Goal: Task Accomplishment & Management: Complete application form

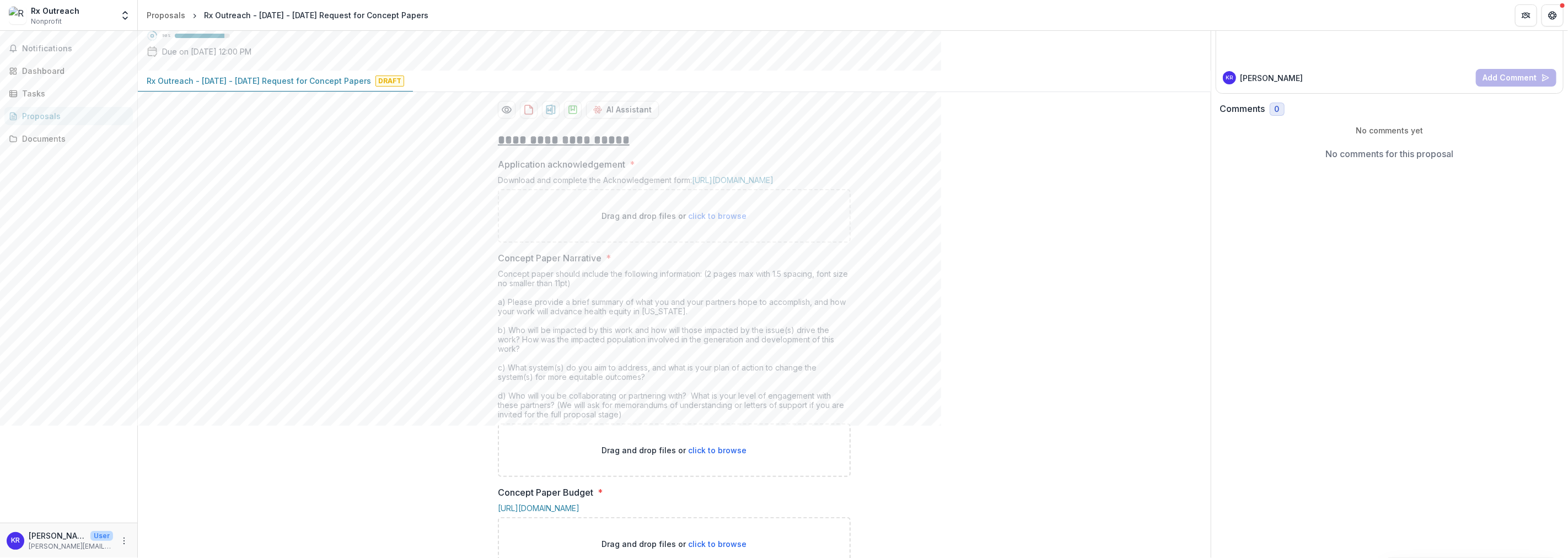
scroll to position [245, 0]
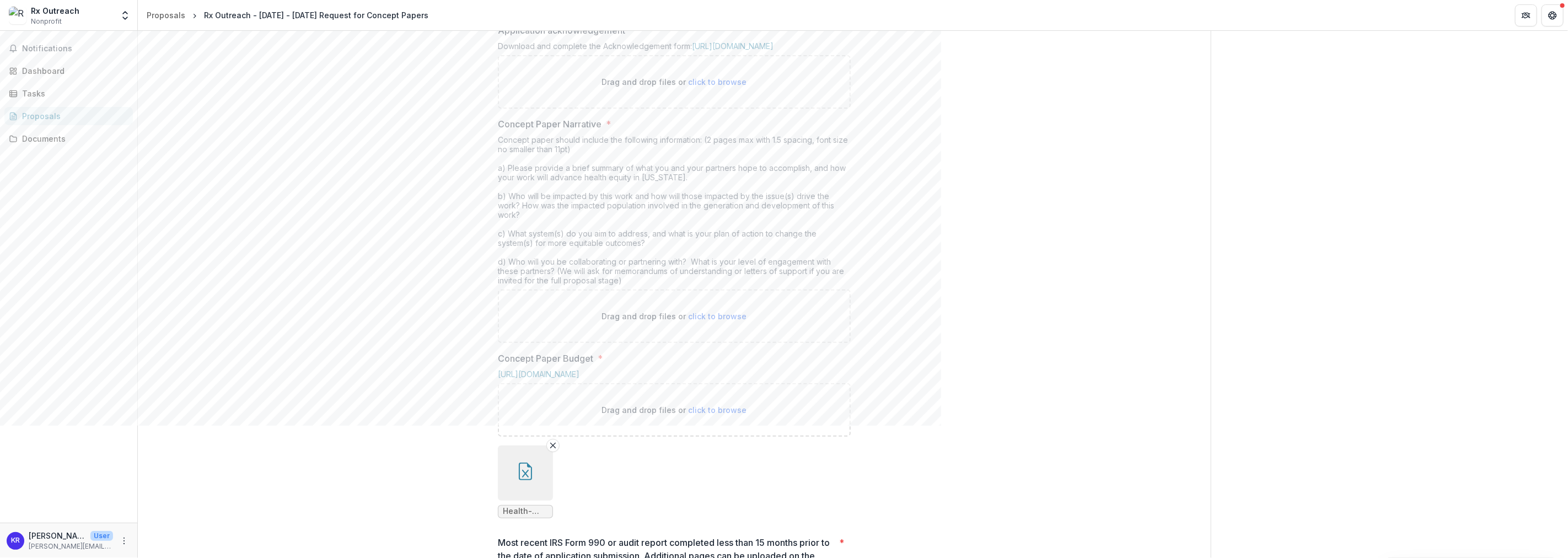
click at [1395, 239] on div "Send comments or questions to [US_STATE] Foundation for Health in the box below…" at bounding box center [1389, 467] width 358 height 1364
click at [711, 86] on span "click to browse" at bounding box center [717, 81] width 58 height 9
type input "**********"
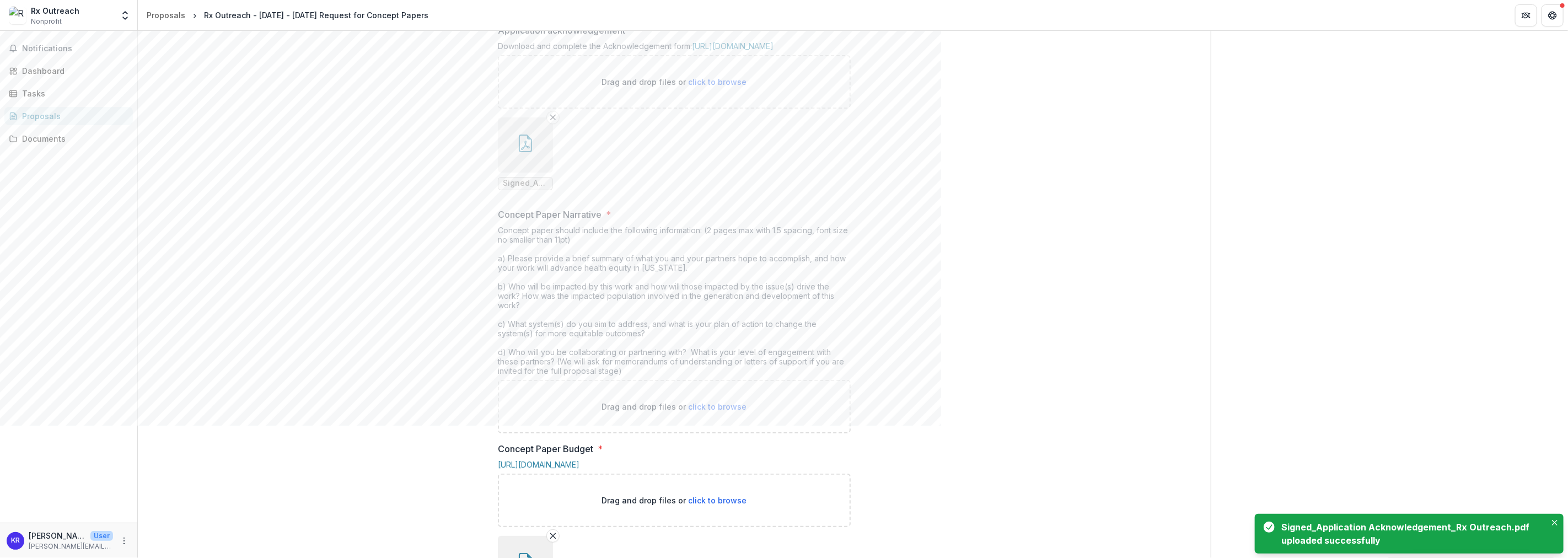
scroll to position [429, 0]
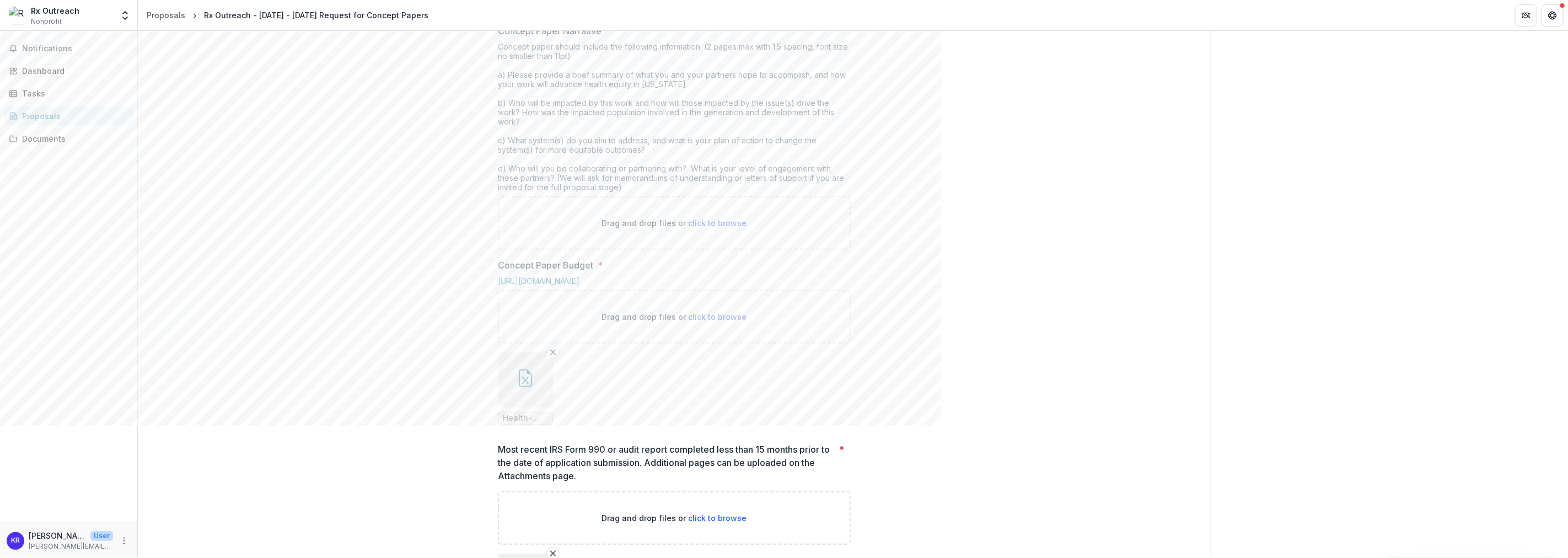
click at [712, 228] on span "click to browse" at bounding box center [717, 222] width 58 height 9
type input "**********"
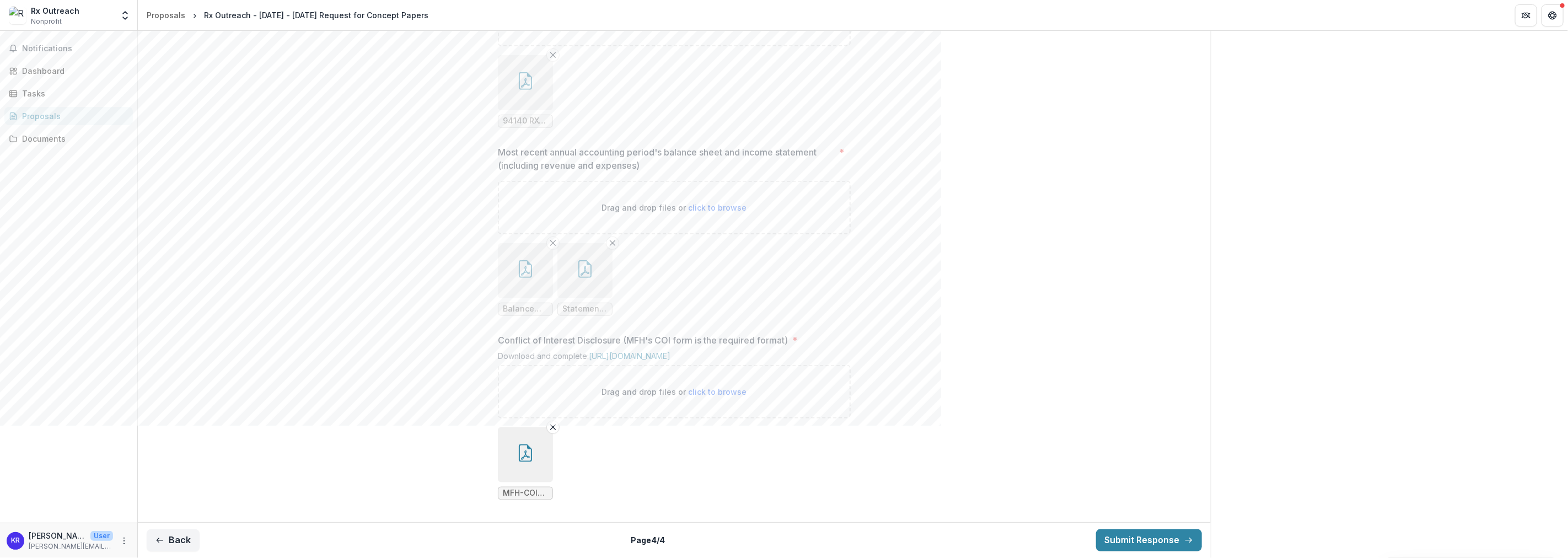
scroll to position [1109, 0]
click at [185, 546] on button "Back" at bounding box center [173, 540] width 53 height 22
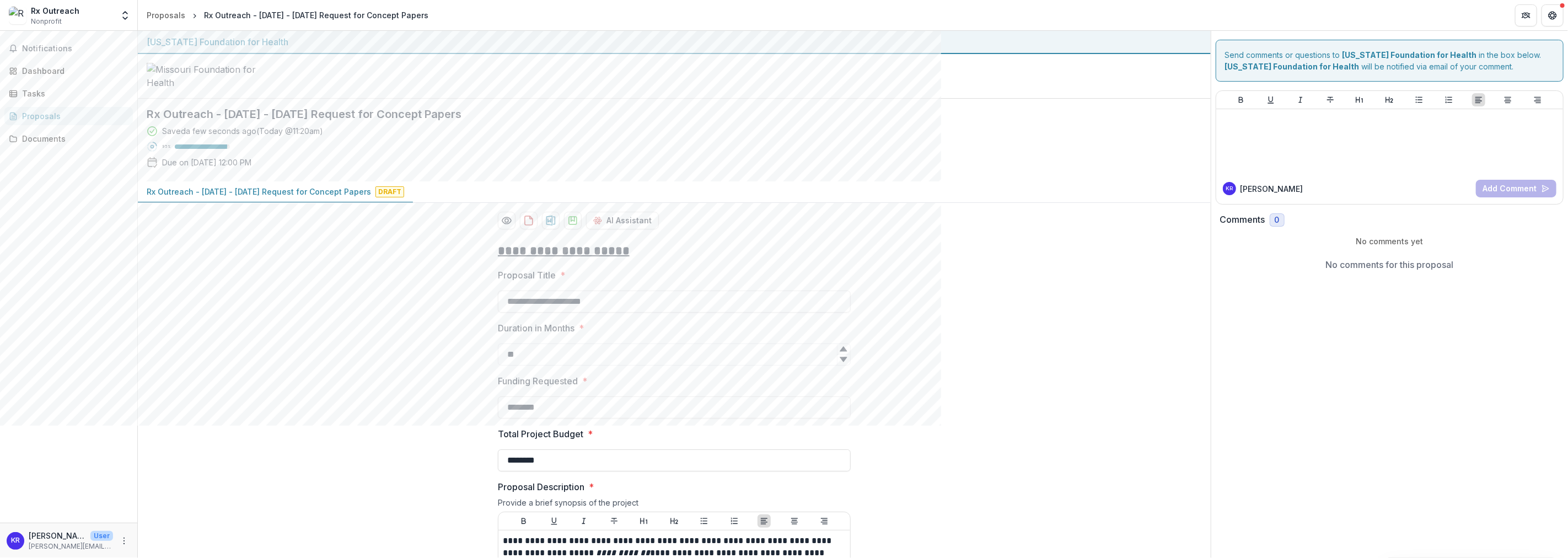
scroll to position [306, 0]
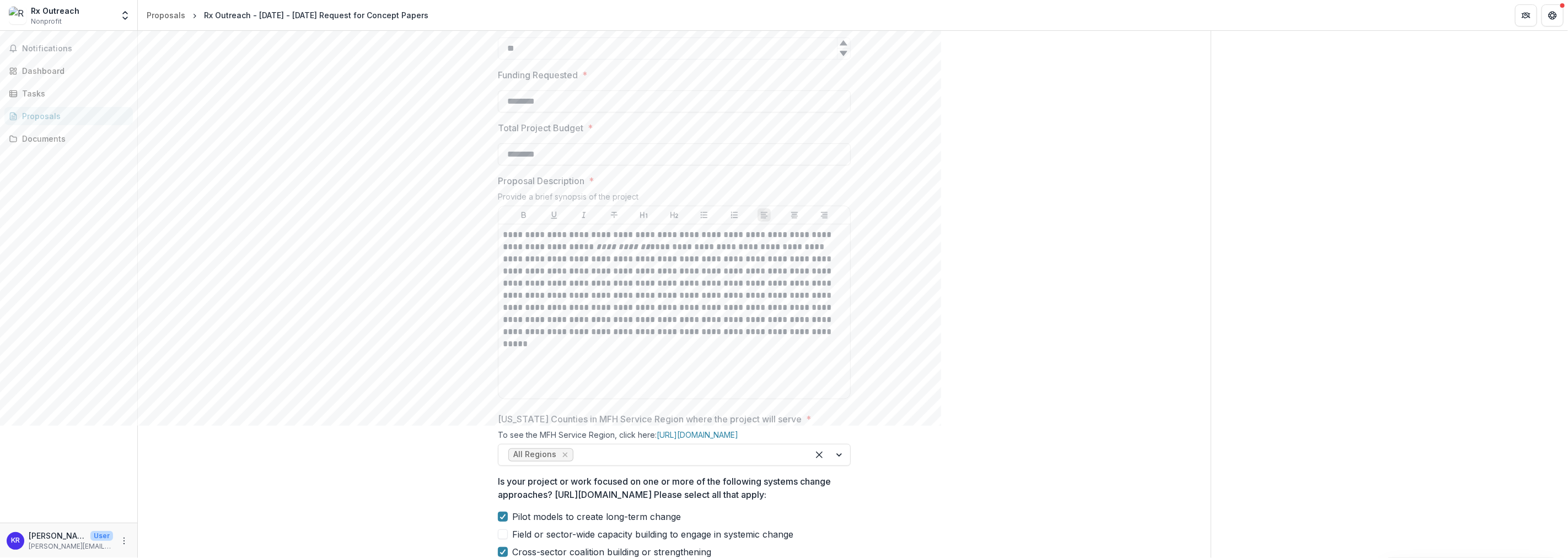
click at [299, 179] on div "**********" at bounding box center [675, 421] width 1073 height 986
type input "**********"
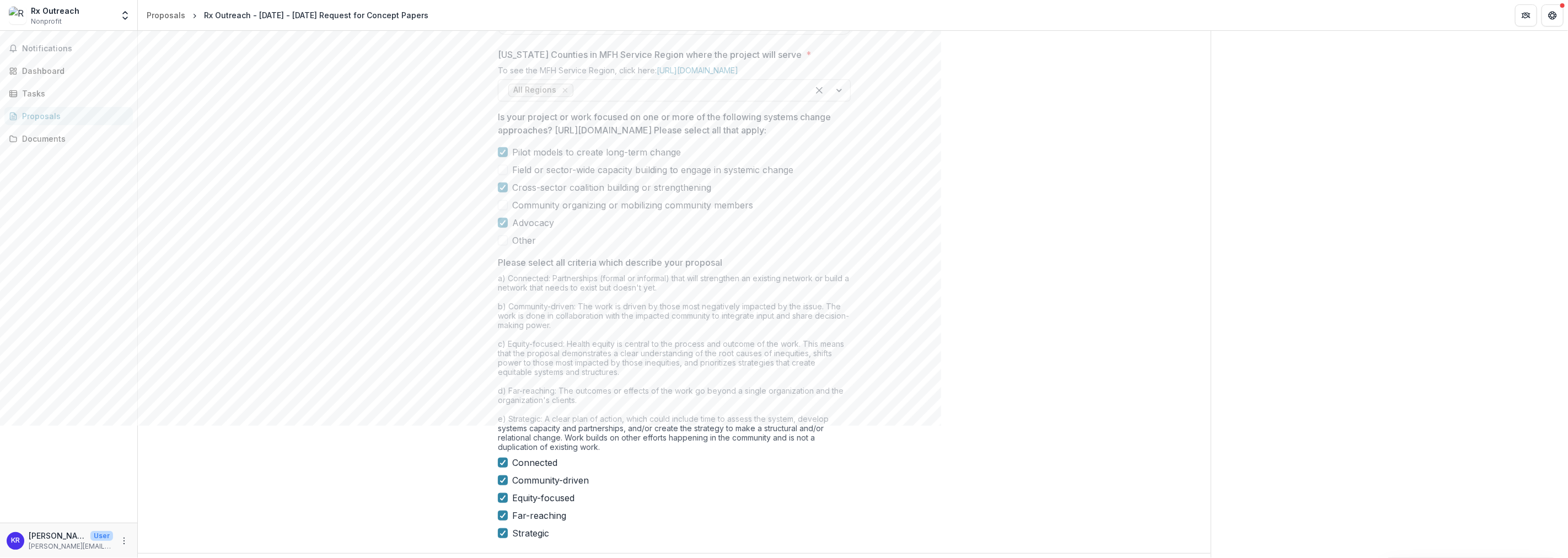
scroll to position [793, 0]
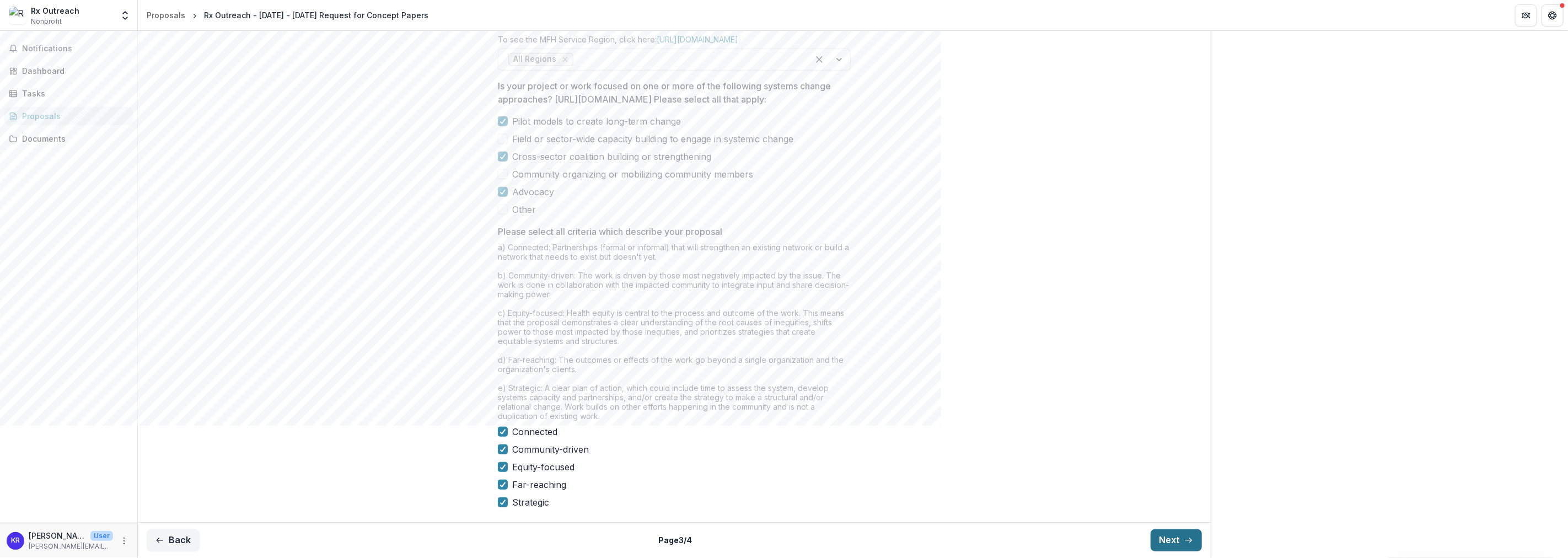
click at [1181, 542] on button "Next" at bounding box center [1176, 540] width 51 height 22
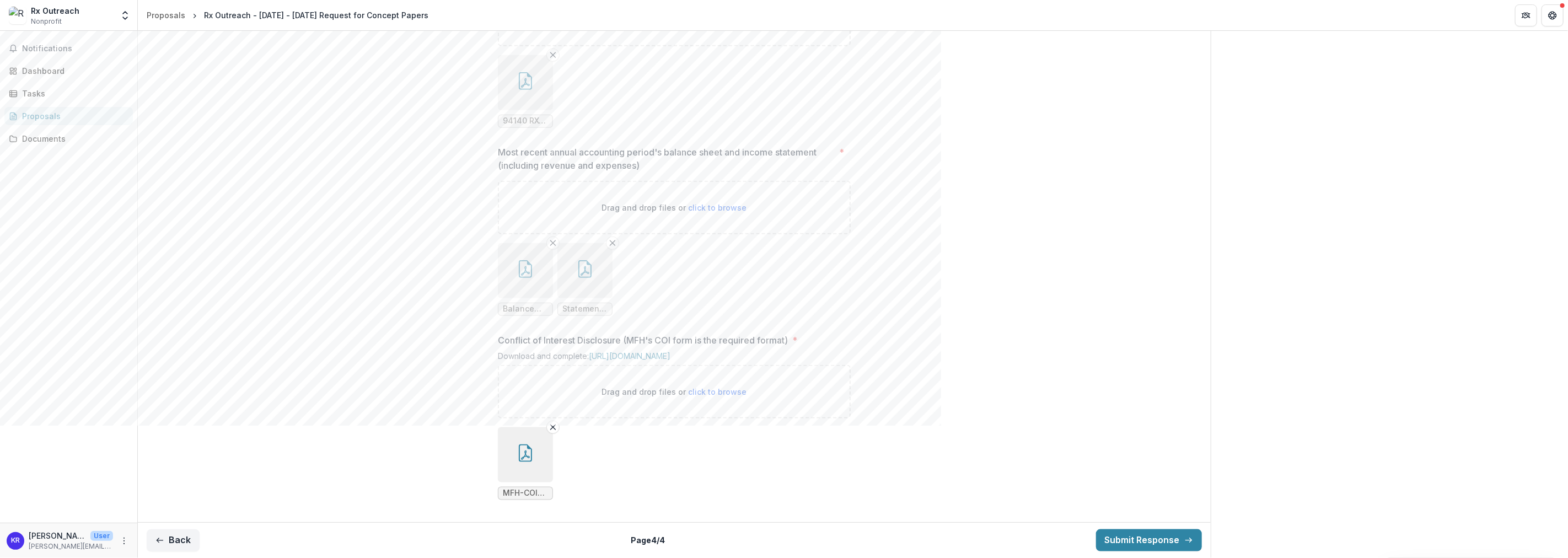
scroll to position [1109, 0]
click at [171, 534] on button "Back" at bounding box center [173, 540] width 53 height 22
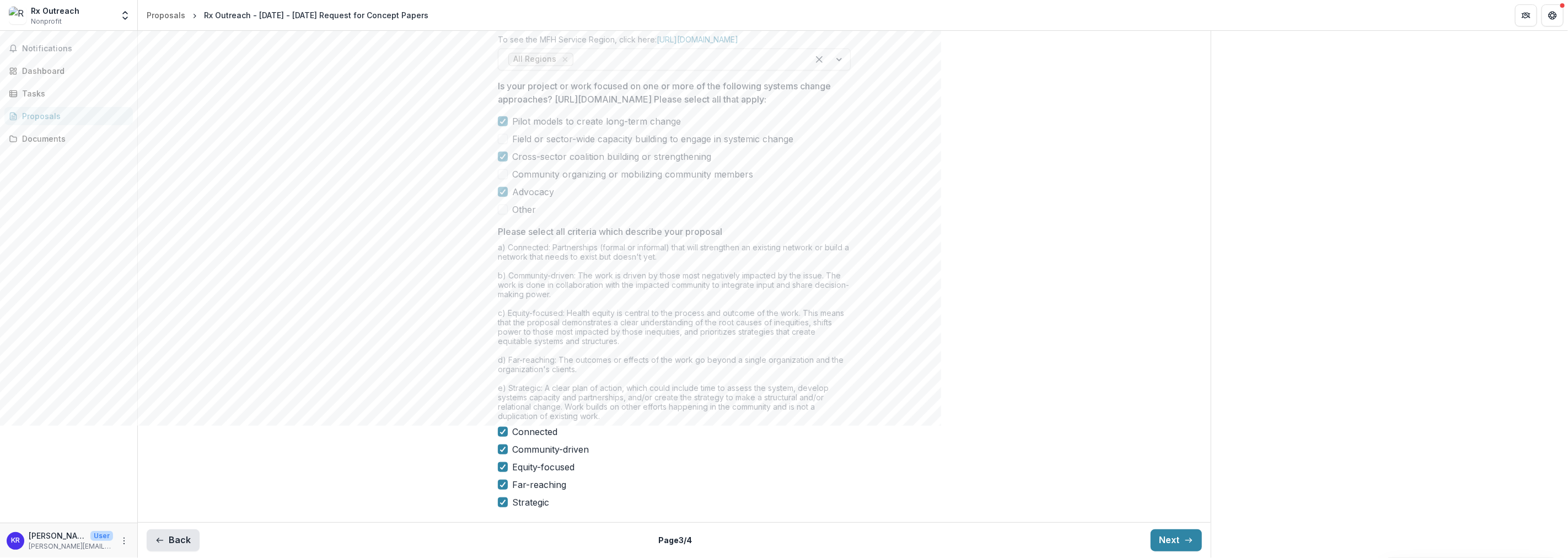
click at [174, 539] on button "Back" at bounding box center [173, 540] width 53 height 22
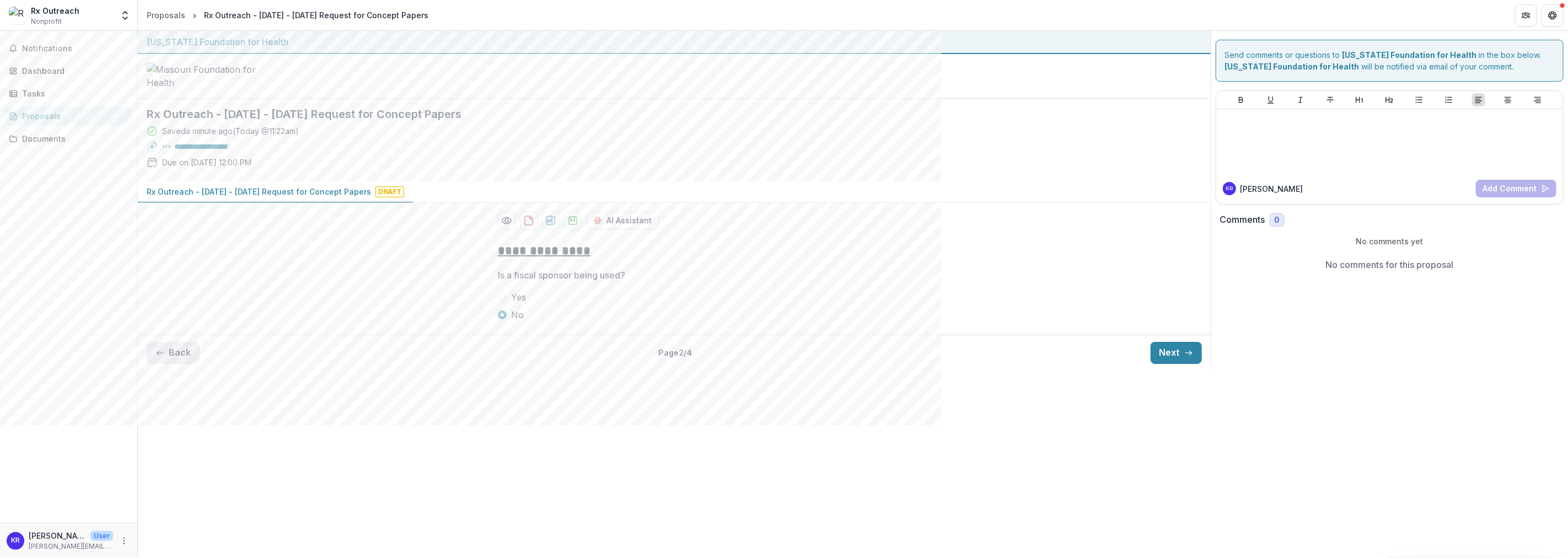
click at [184, 364] on button "Back" at bounding box center [173, 352] width 53 height 22
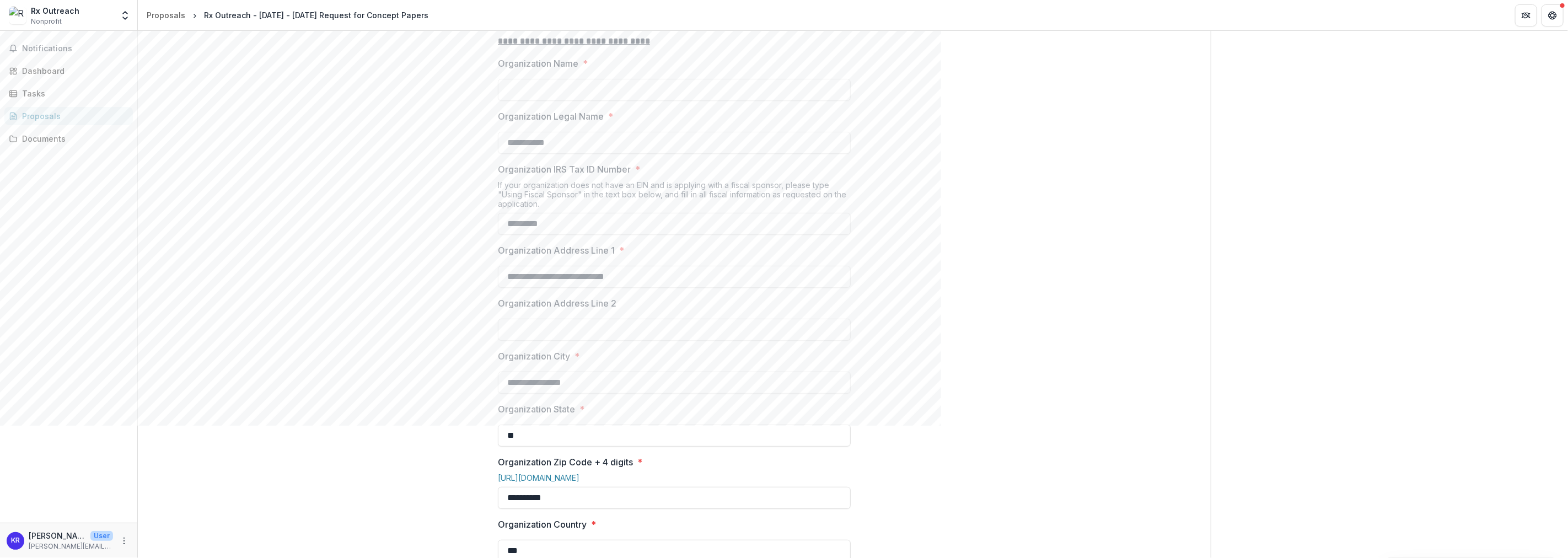
scroll to position [184, 0]
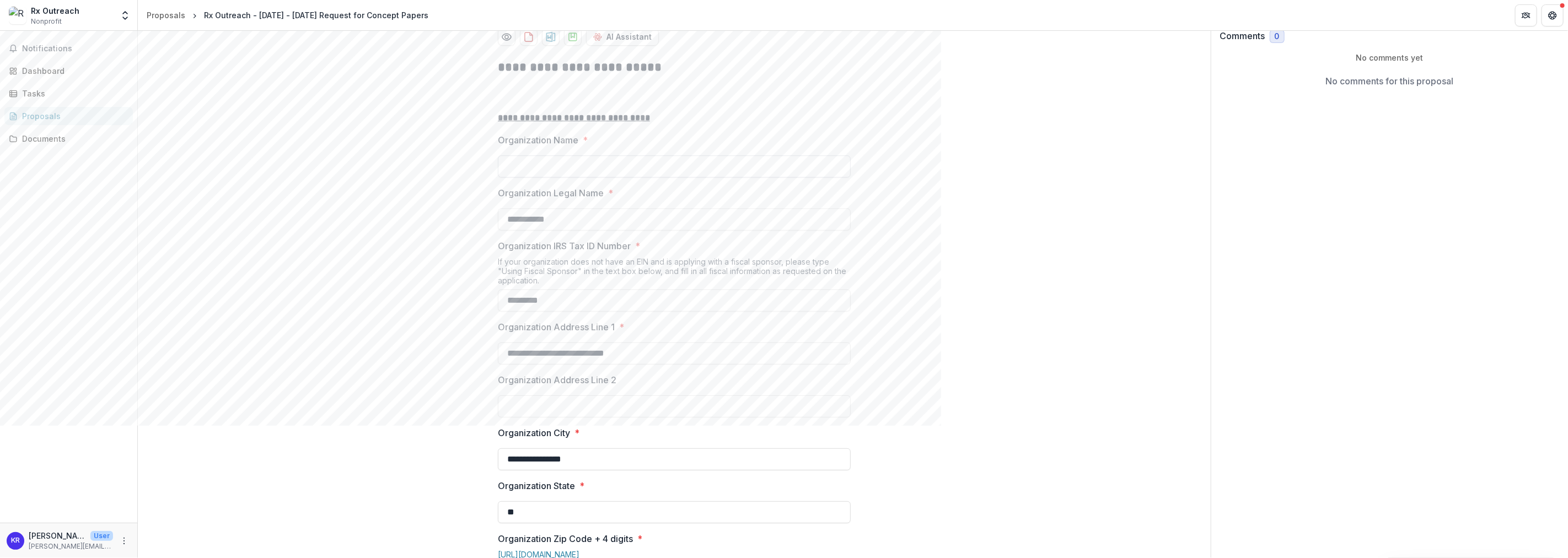
click at [574, 178] on input "Organization Name *" at bounding box center [674, 166] width 353 height 22
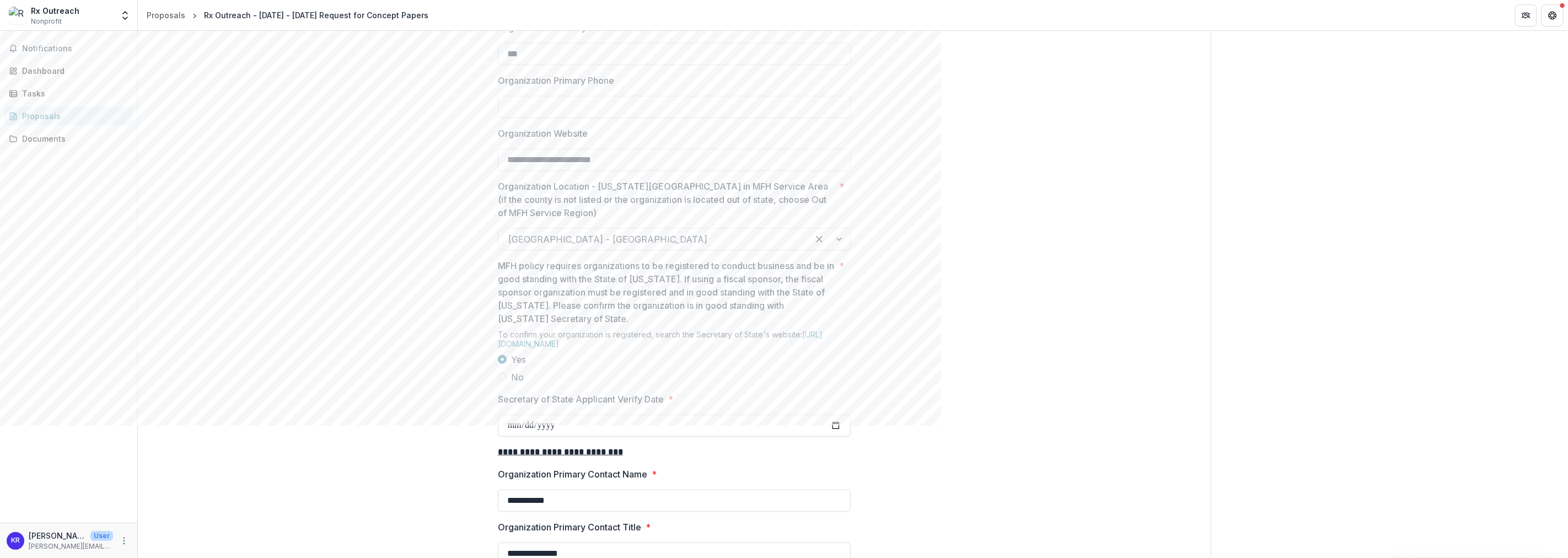
scroll to position [735, 0]
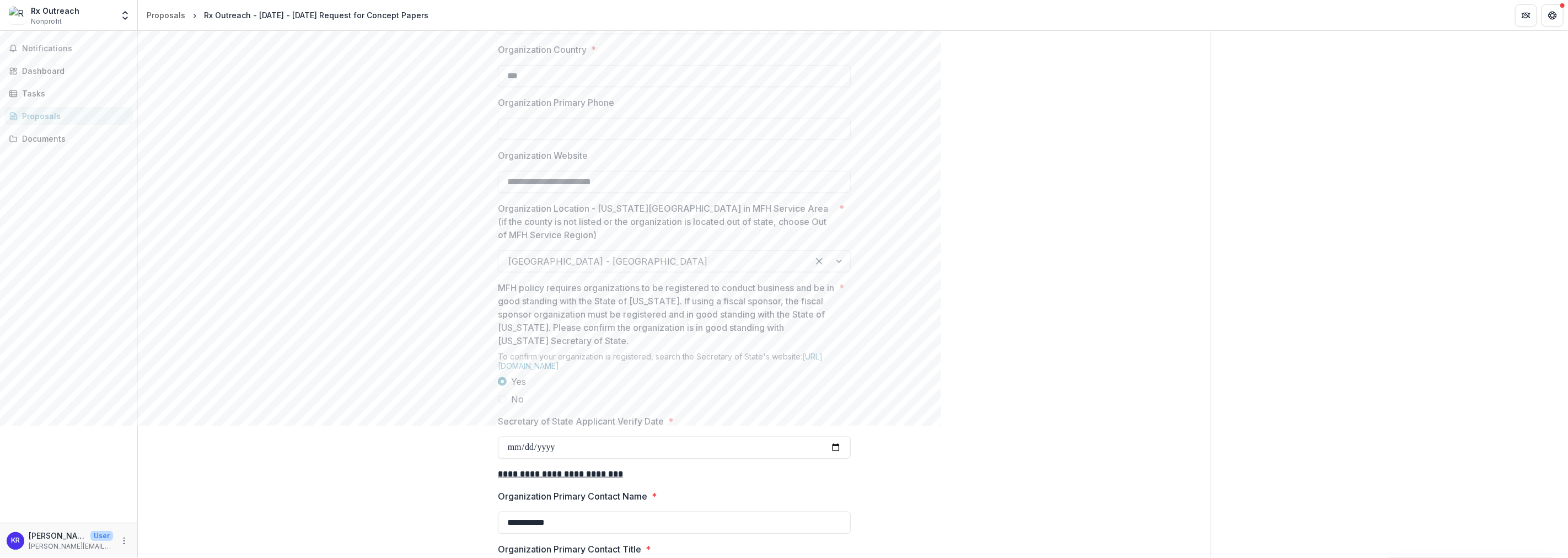
type input "**********"
click at [590, 140] on input "Organization Primary Phone" at bounding box center [674, 128] width 353 height 22
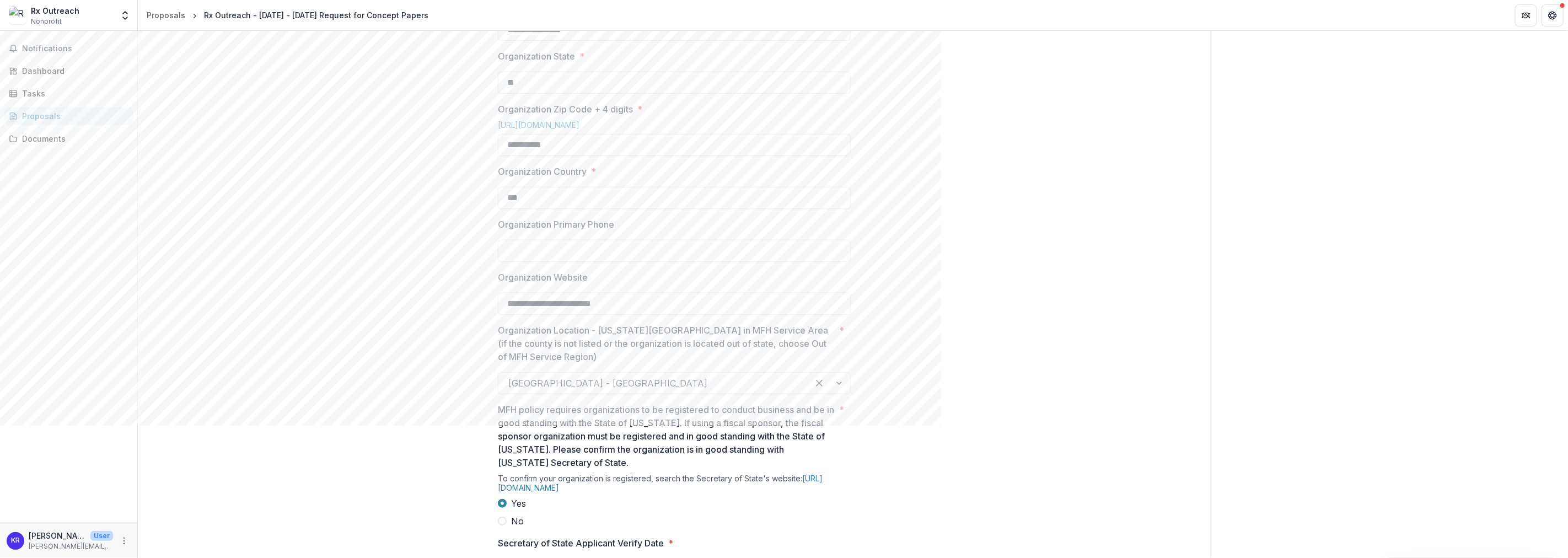
scroll to position [613, 0]
click at [573, 263] on input "*****" at bounding box center [674, 251] width 353 height 22
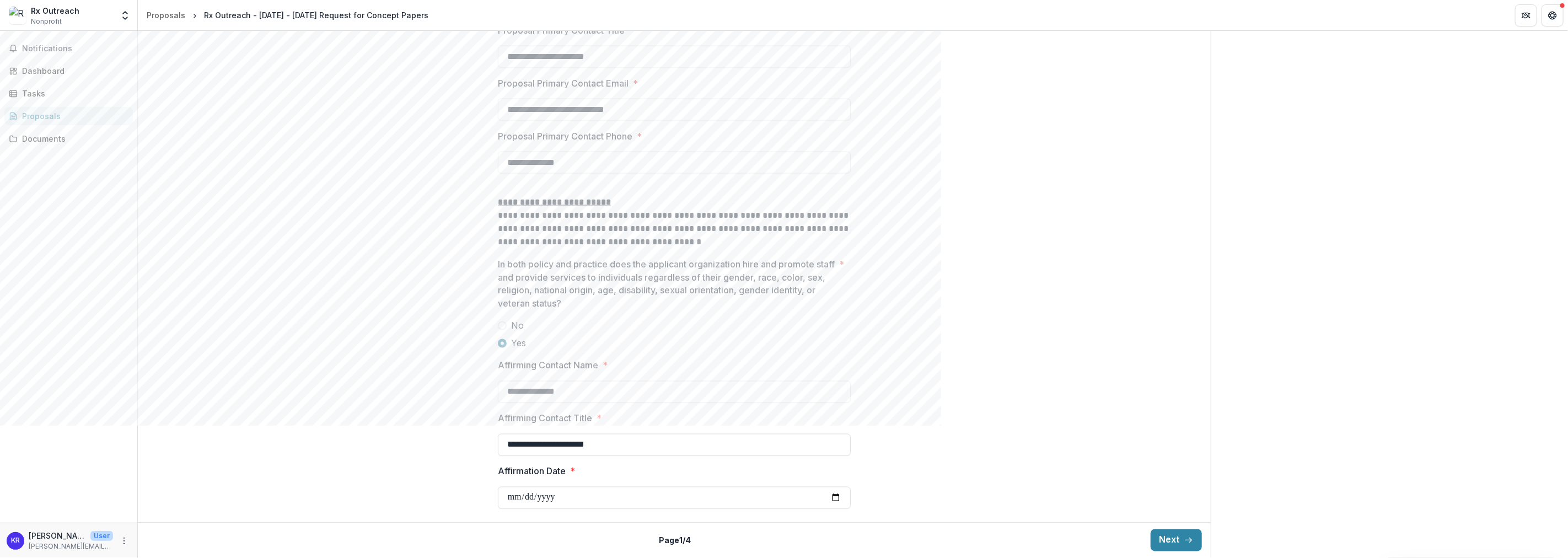
scroll to position [1591, 0]
type input "**********"
click at [1181, 537] on button "Next" at bounding box center [1176, 540] width 51 height 22
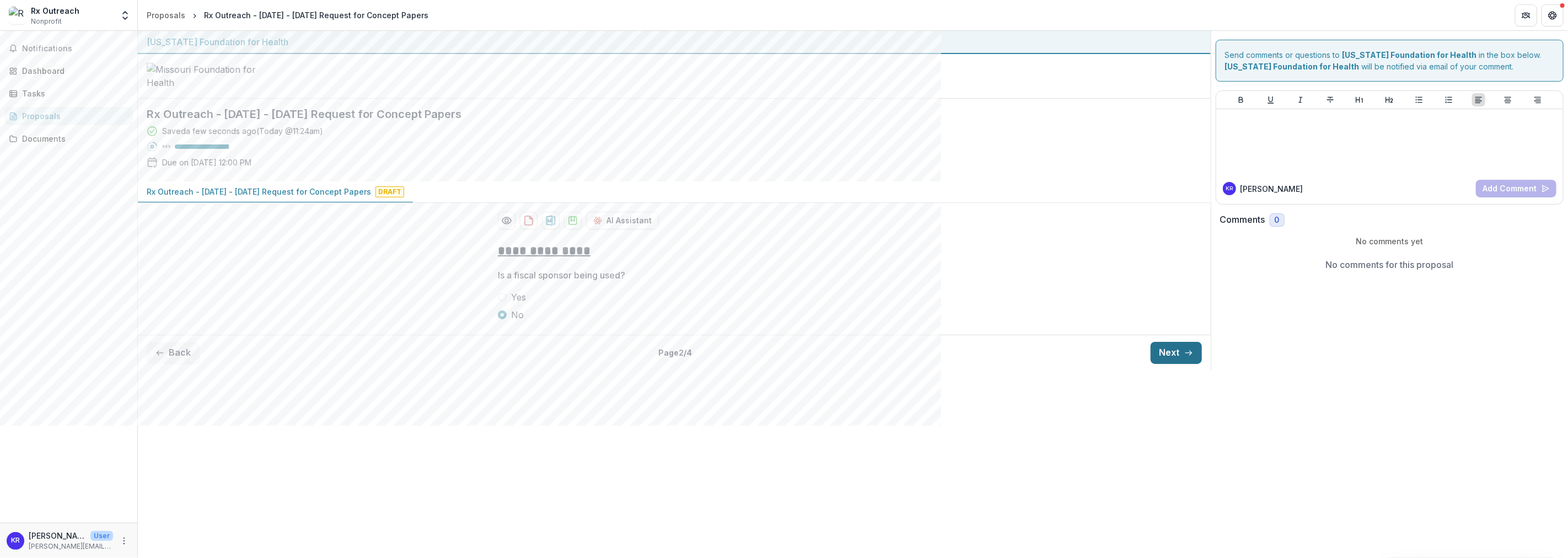
scroll to position [0, 0]
click at [1181, 364] on button "Next" at bounding box center [1176, 352] width 51 height 22
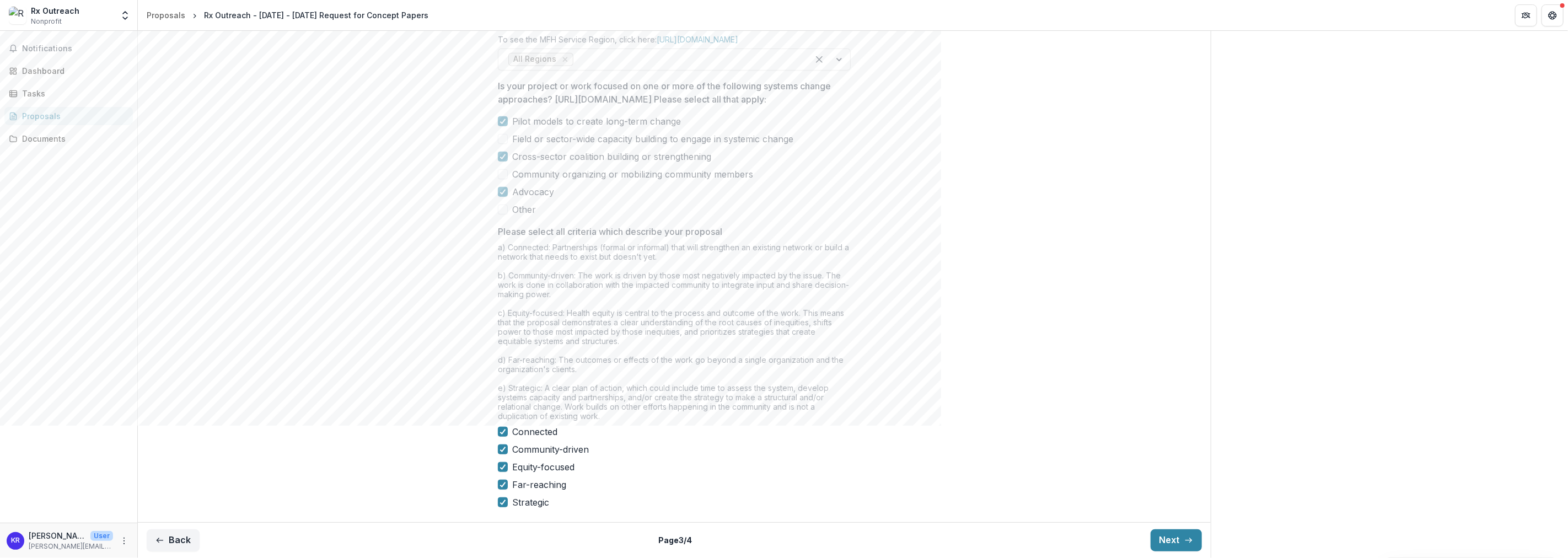
scroll to position [793, 0]
click at [1181, 537] on button "Next" at bounding box center [1176, 540] width 51 height 22
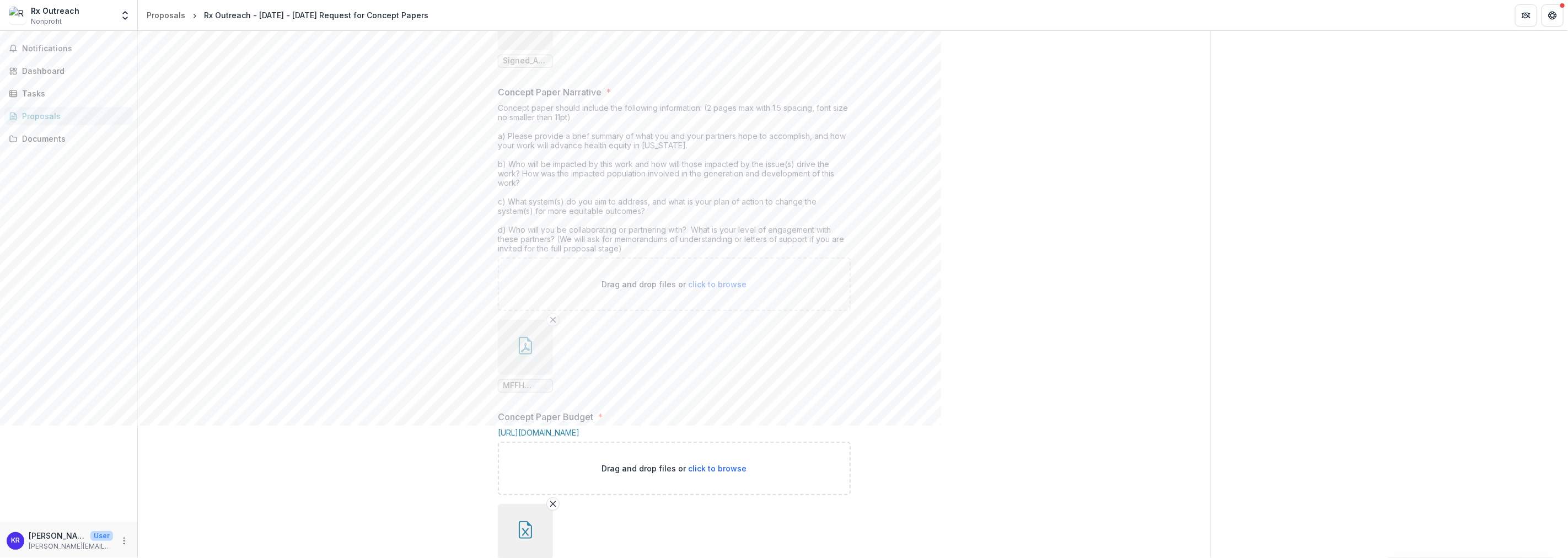
scroll to position [490, 0]
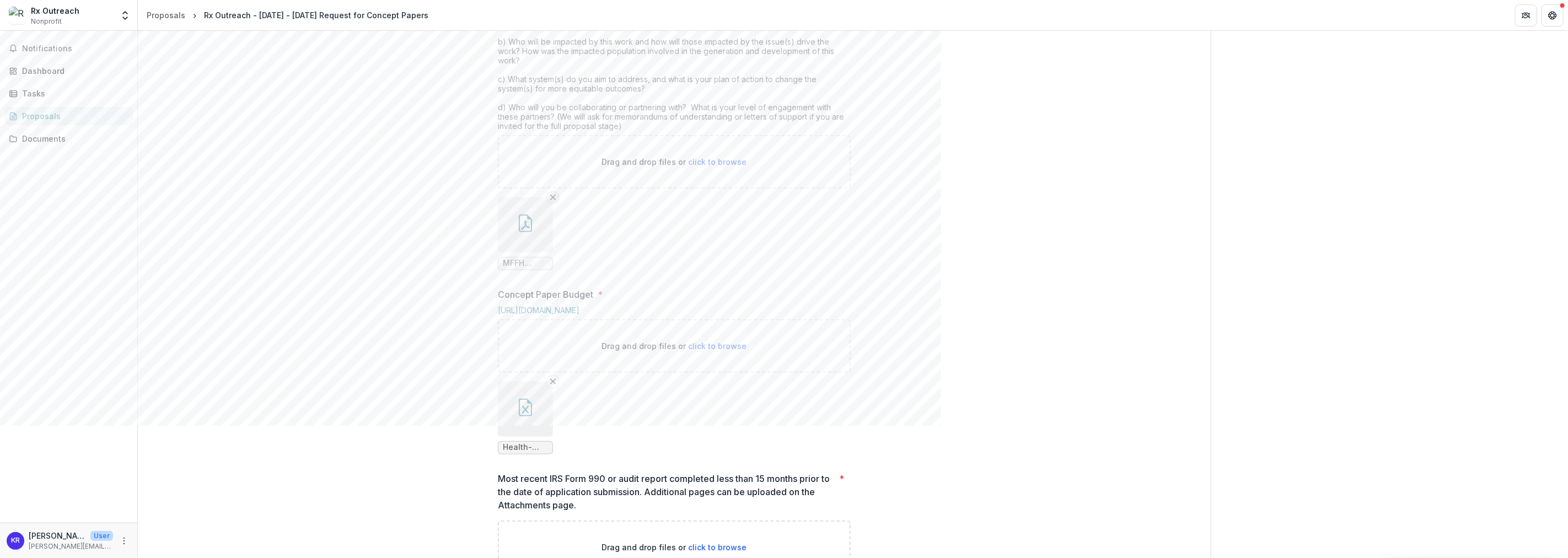
click at [555, 202] on icon "Remove File" at bounding box center [553, 198] width 9 height 9
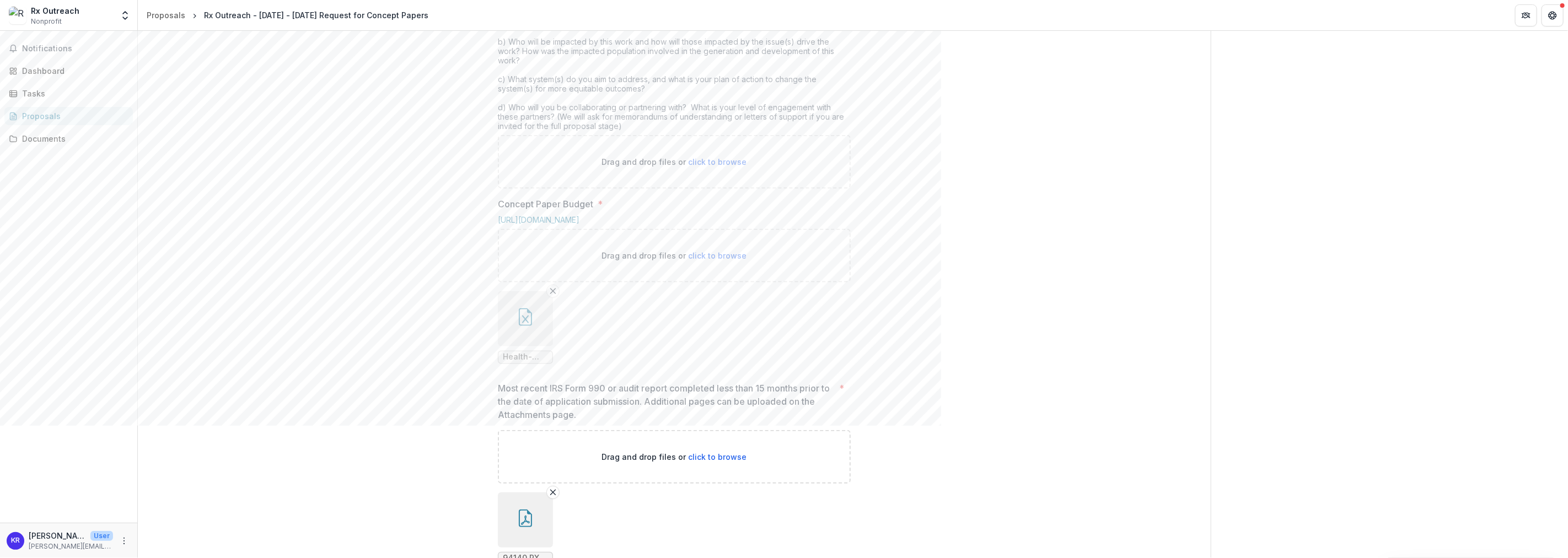
click at [704, 166] on span "click to browse" at bounding box center [717, 161] width 58 height 9
type input "**********"
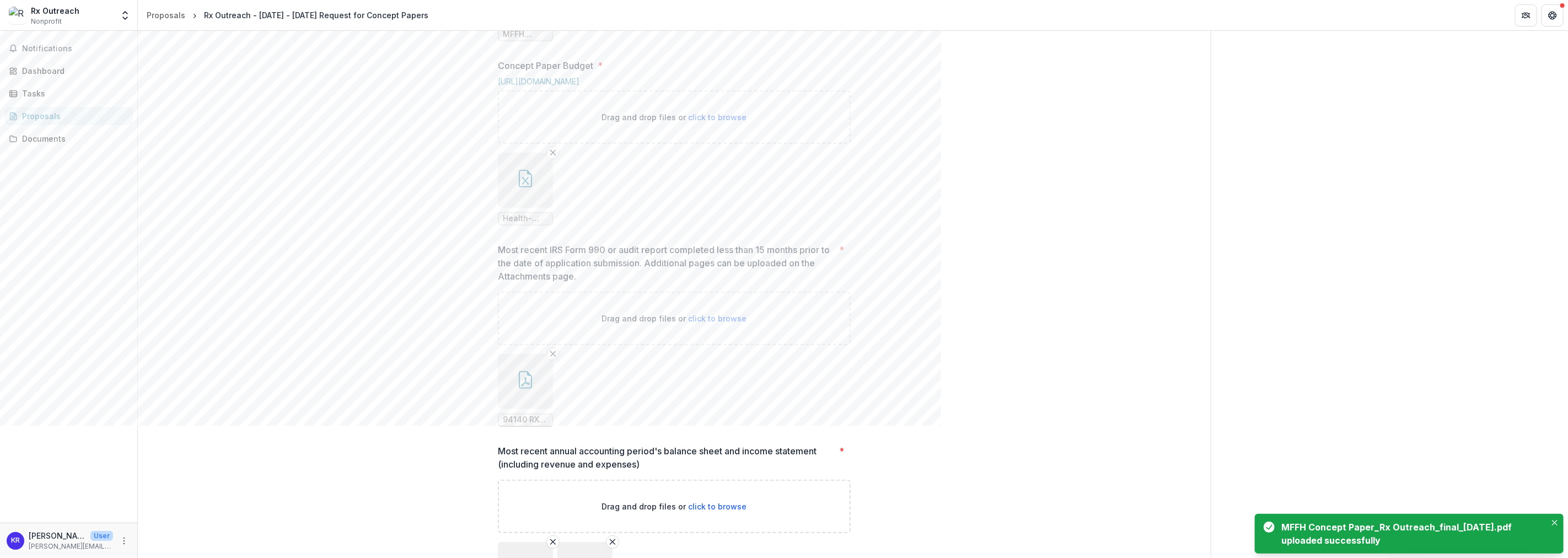
scroll to position [735, 0]
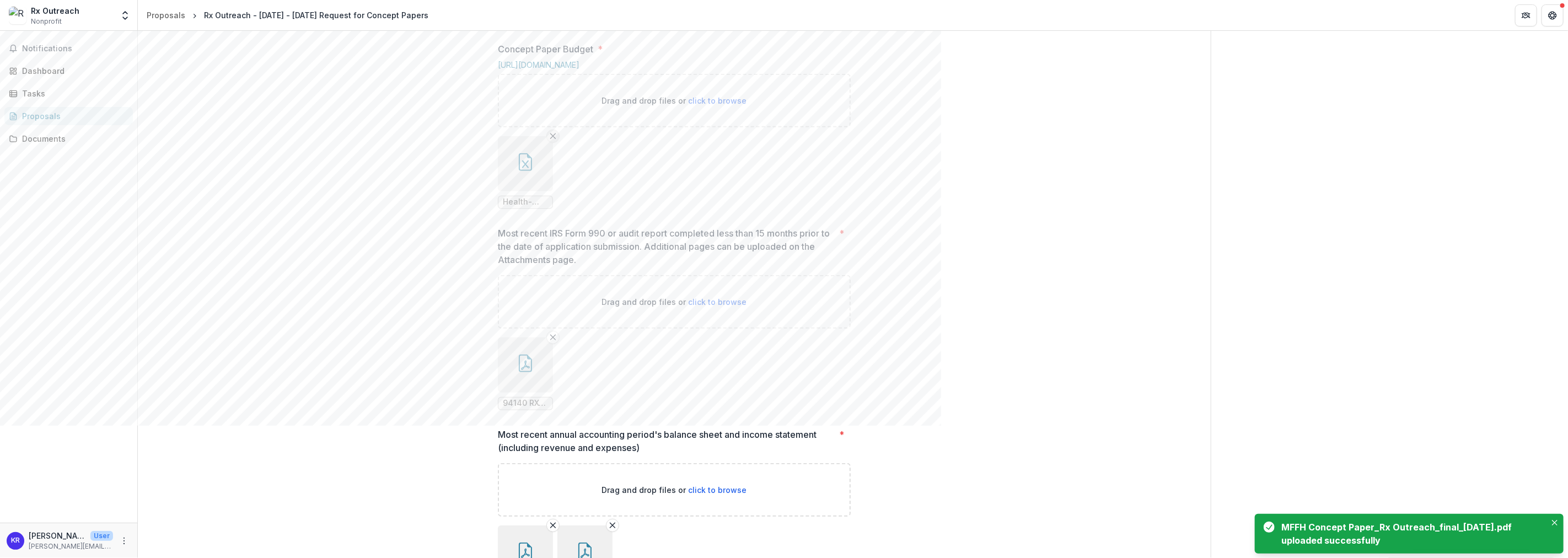
click at [554, 141] on icon "Remove File" at bounding box center [553, 136] width 9 height 9
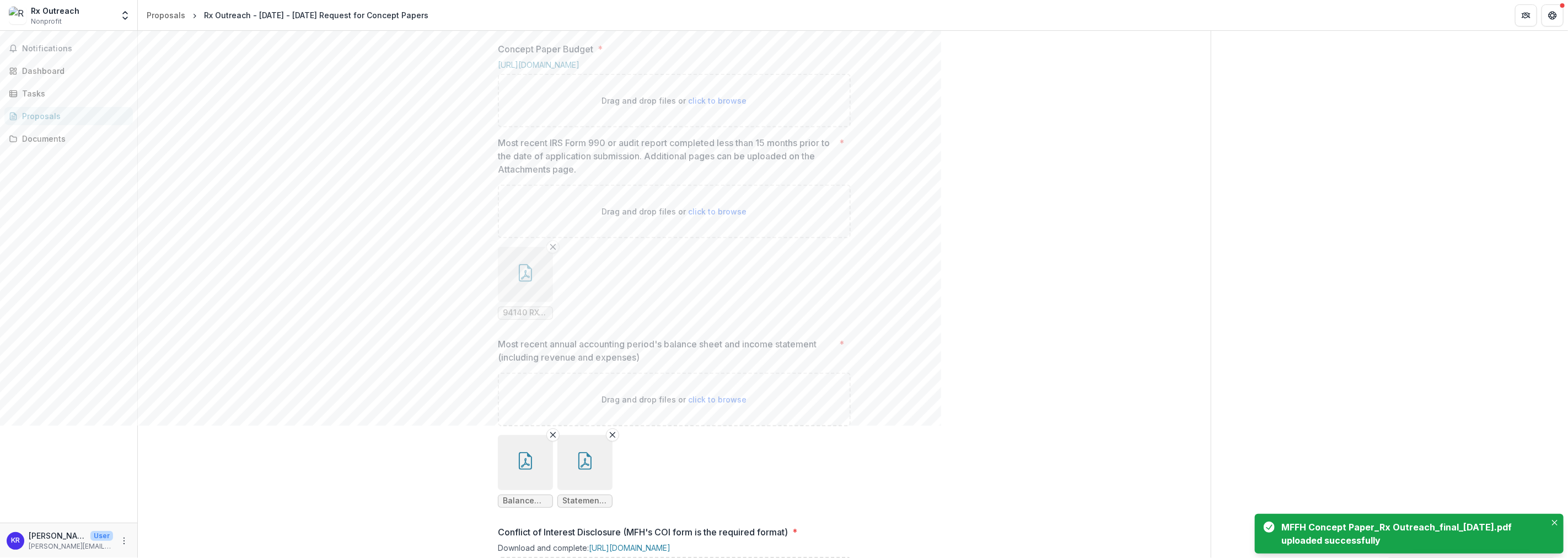
click at [701, 105] on span "click to browse" at bounding box center [717, 100] width 58 height 9
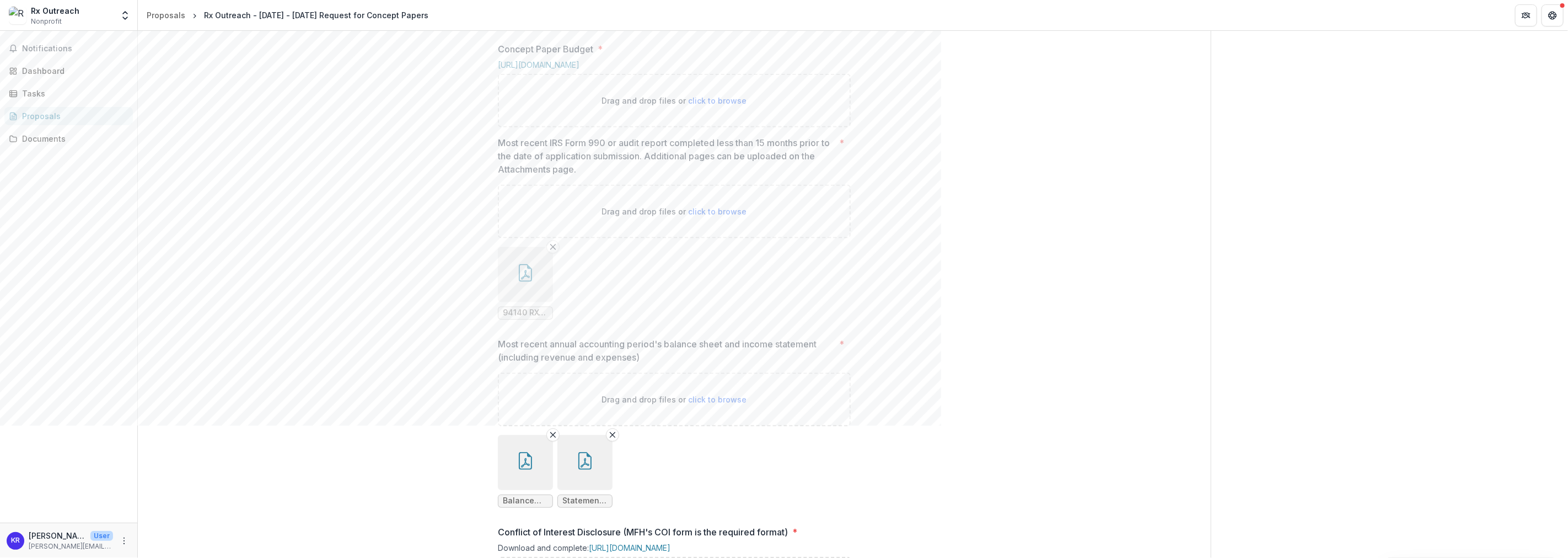
type input "**********"
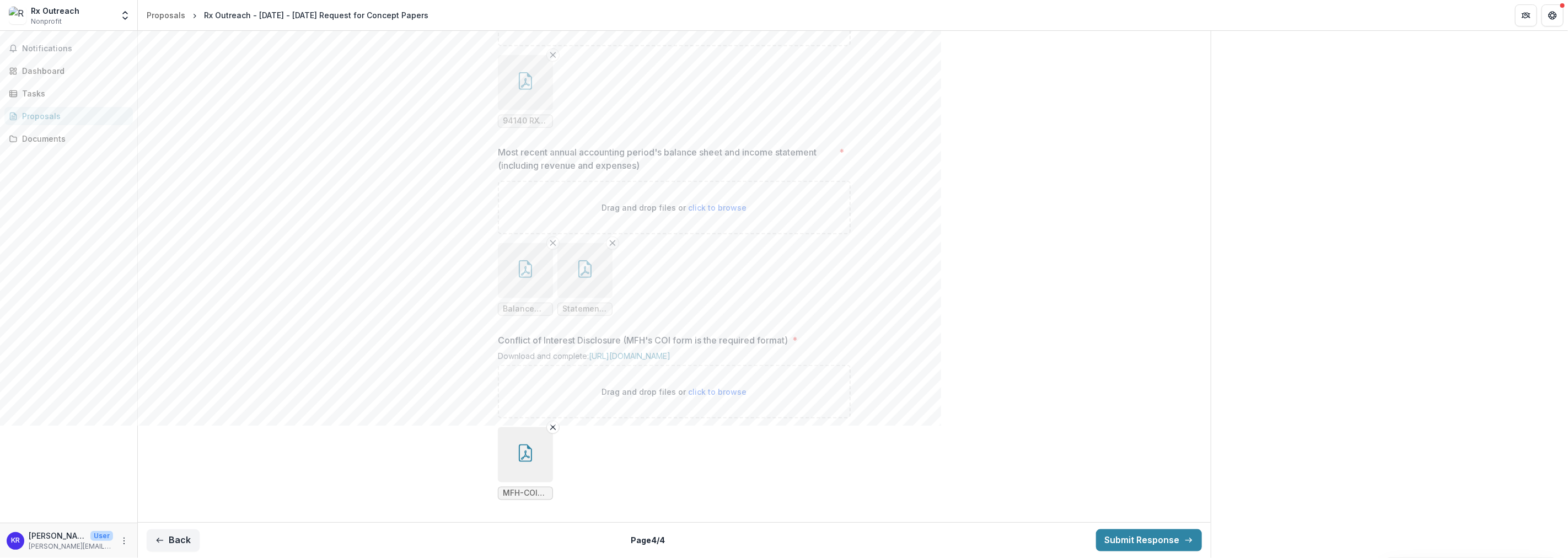
scroll to position [1041, 0]
click at [535, 110] on button "button" at bounding box center [525, 82] width 55 height 55
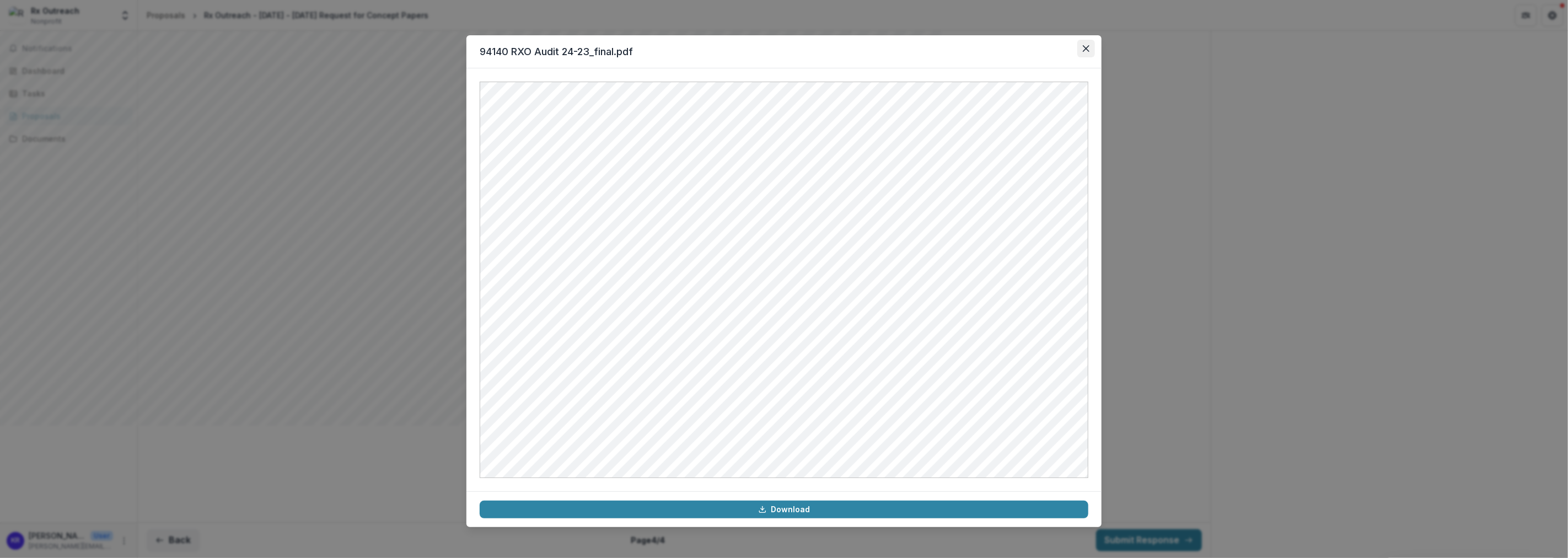
click at [1088, 49] on icon "Close" at bounding box center [1086, 49] width 7 height 7
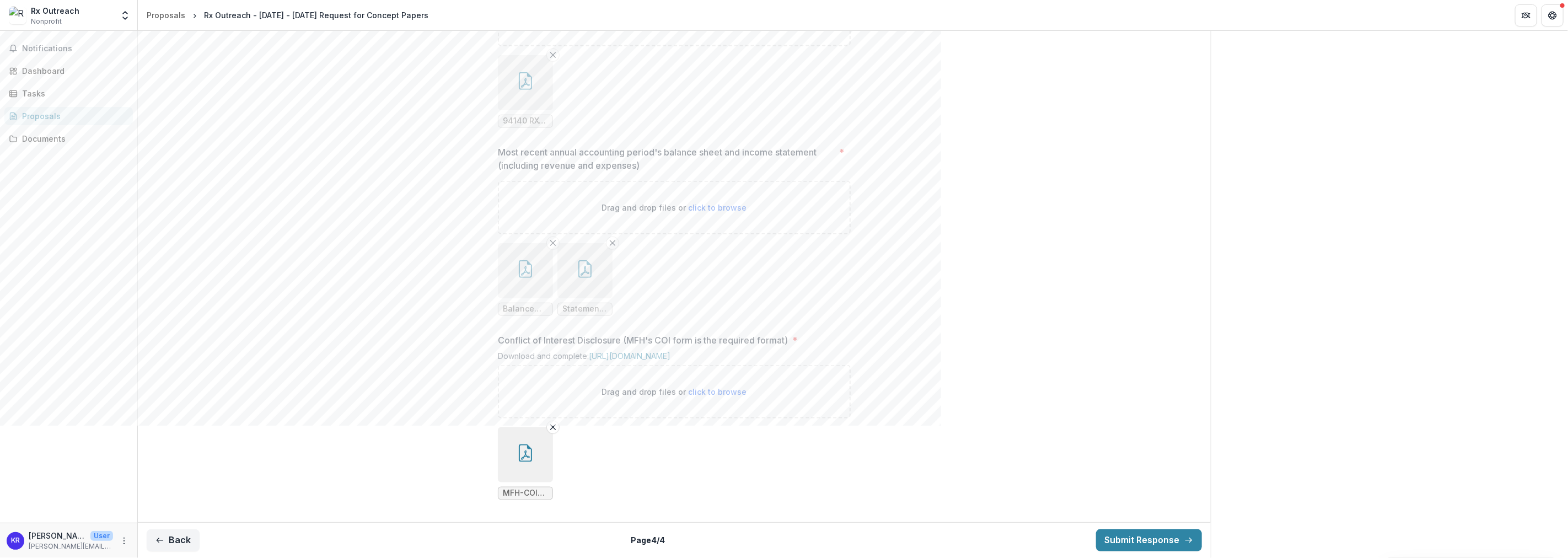
scroll to position [1109, 0]
click at [1177, 542] on button "Submit Response" at bounding box center [1148, 540] width 106 height 22
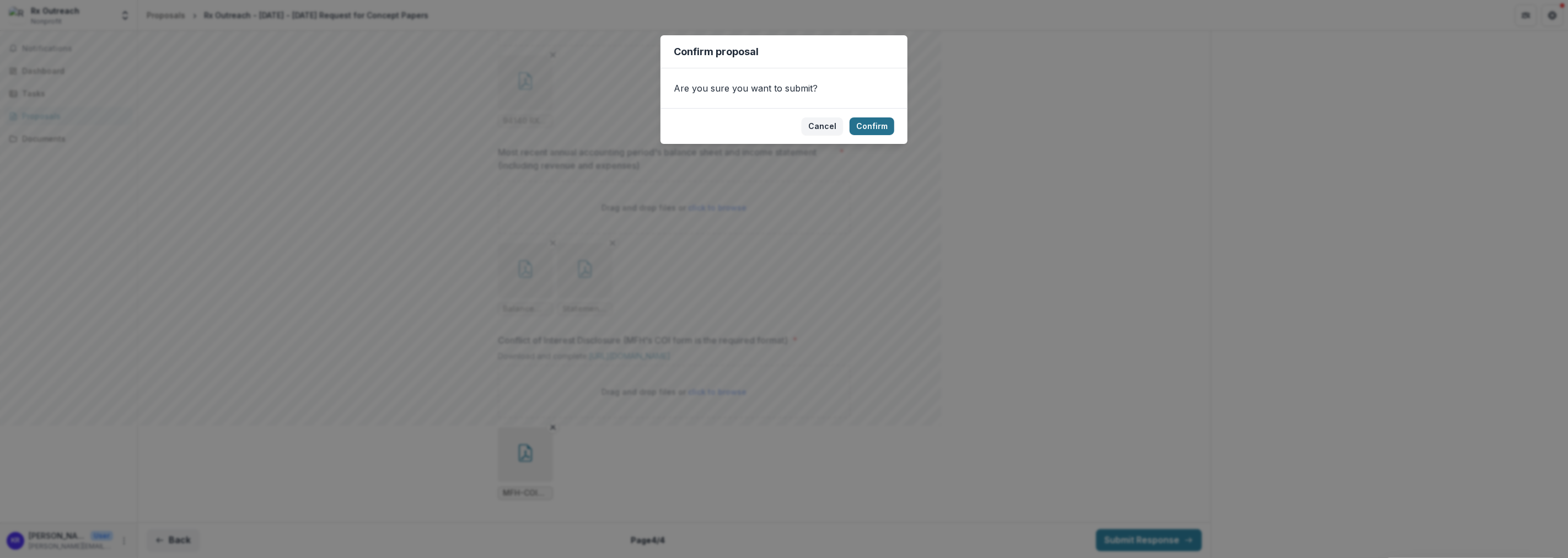
click at [868, 127] on button "Confirm" at bounding box center [872, 126] width 44 height 17
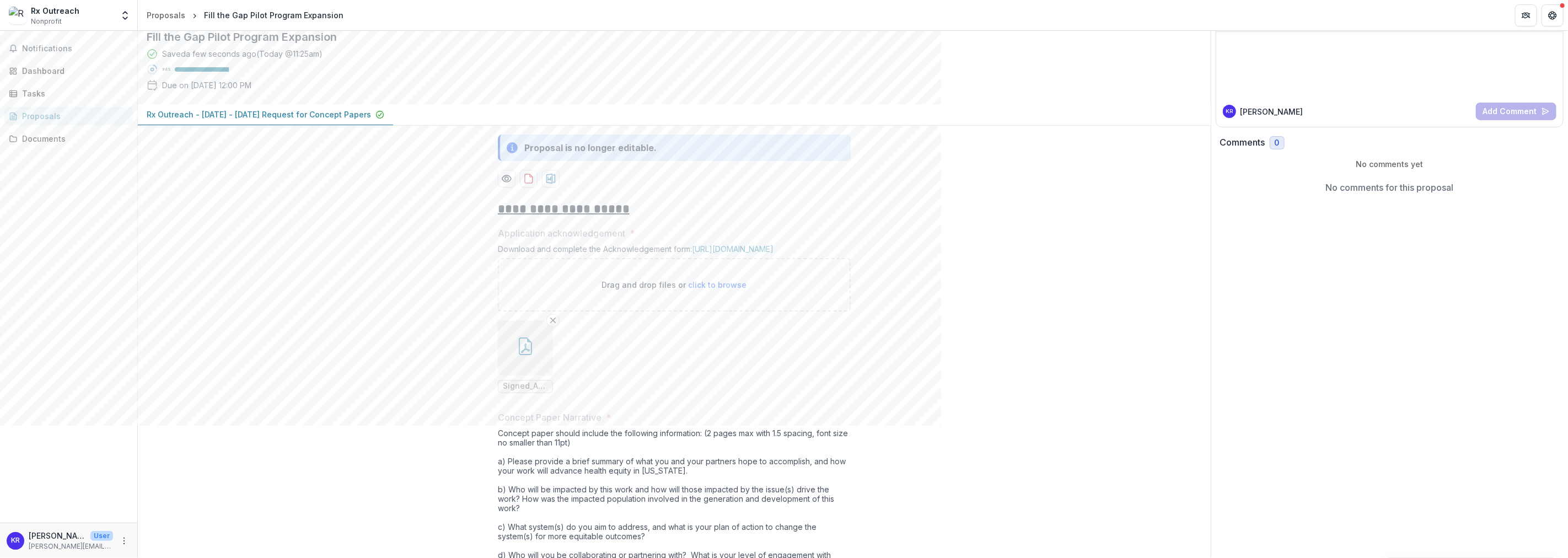
scroll to position [0, 0]
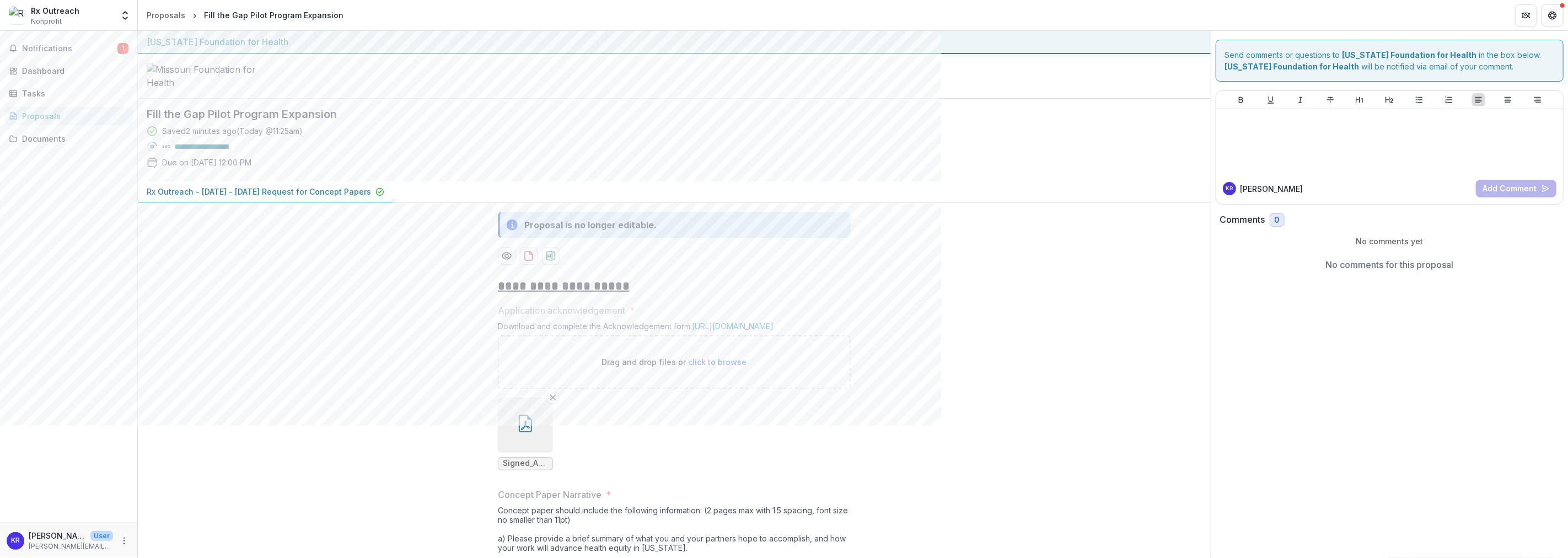
click at [262, 198] on p "Rx Outreach - [DATE] - [DATE] Request for Concept Papers" at bounding box center [258, 192] width 225 height 12
click at [530, 254] on icon "download-proposal" at bounding box center [531, 253] width 2 height 2
click at [43, 76] on div "Dashboard" at bounding box center [73, 71] width 102 height 12
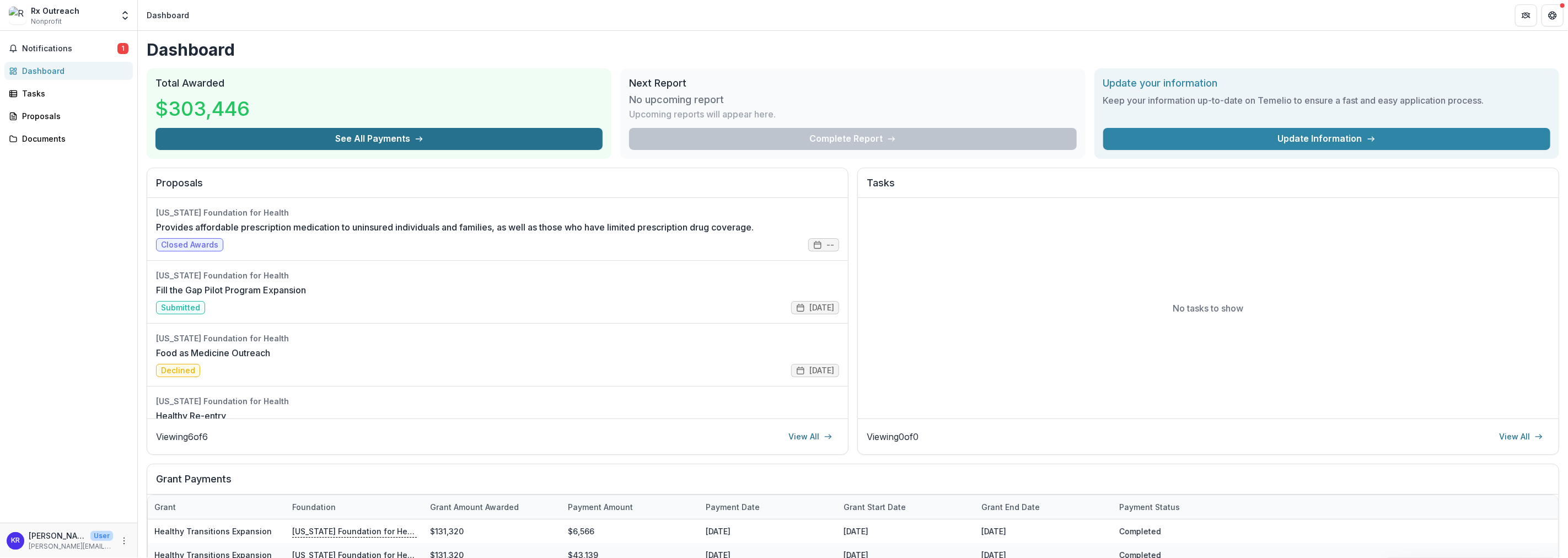
click at [310, 133] on button "See All Payments" at bounding box center [378, 138] width 447 height 22
click at [56, 67] on div "Dashboard" at bounding box center [73, 71] width 102 height 12
click at [41, 112] on div "Proposals" at bounding box center [73, 116] width 102 height 12
